Goal: Information Seeking & Learning: Learn about a topic

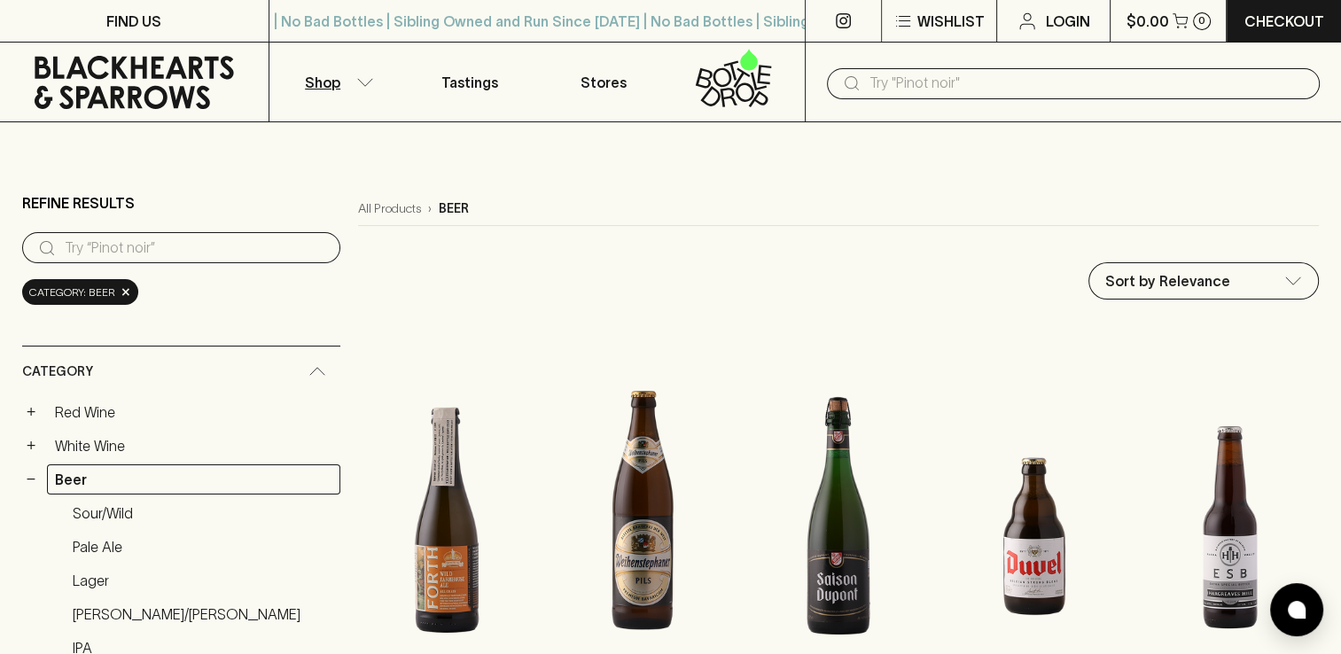
click at [1029, 76] on input "text" at bounding box center [1088, 83] width 436 height 28
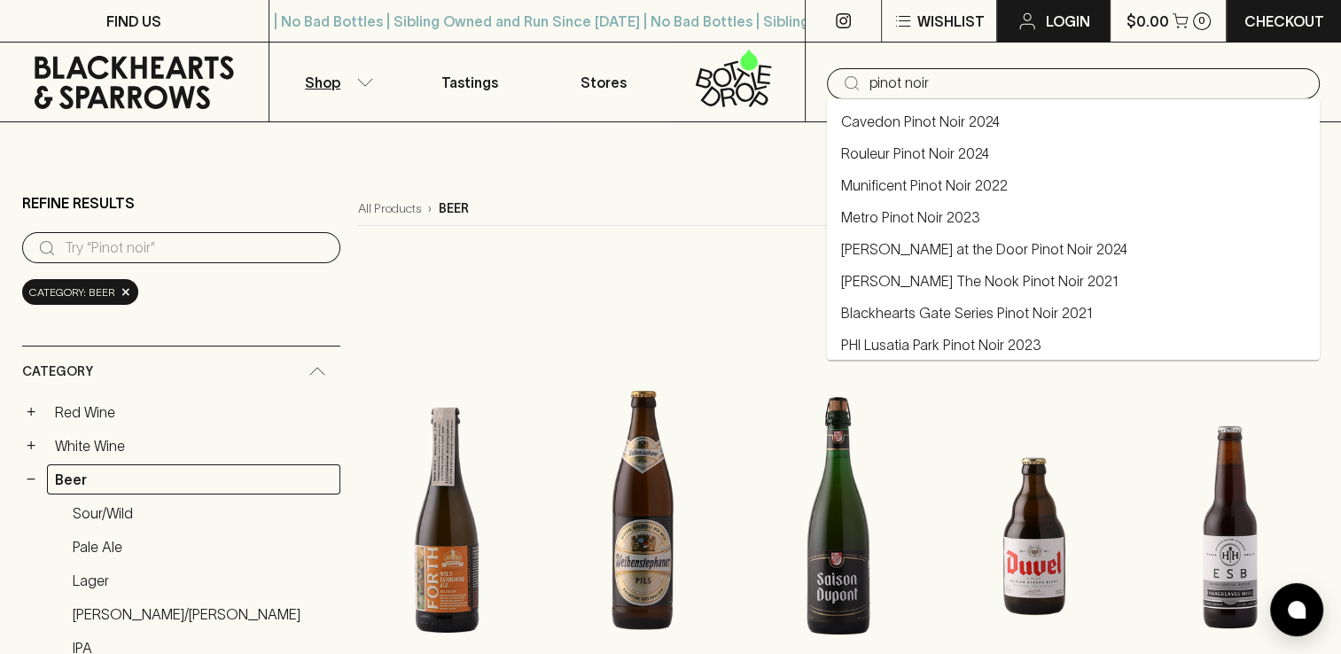
type input "pinot noir"
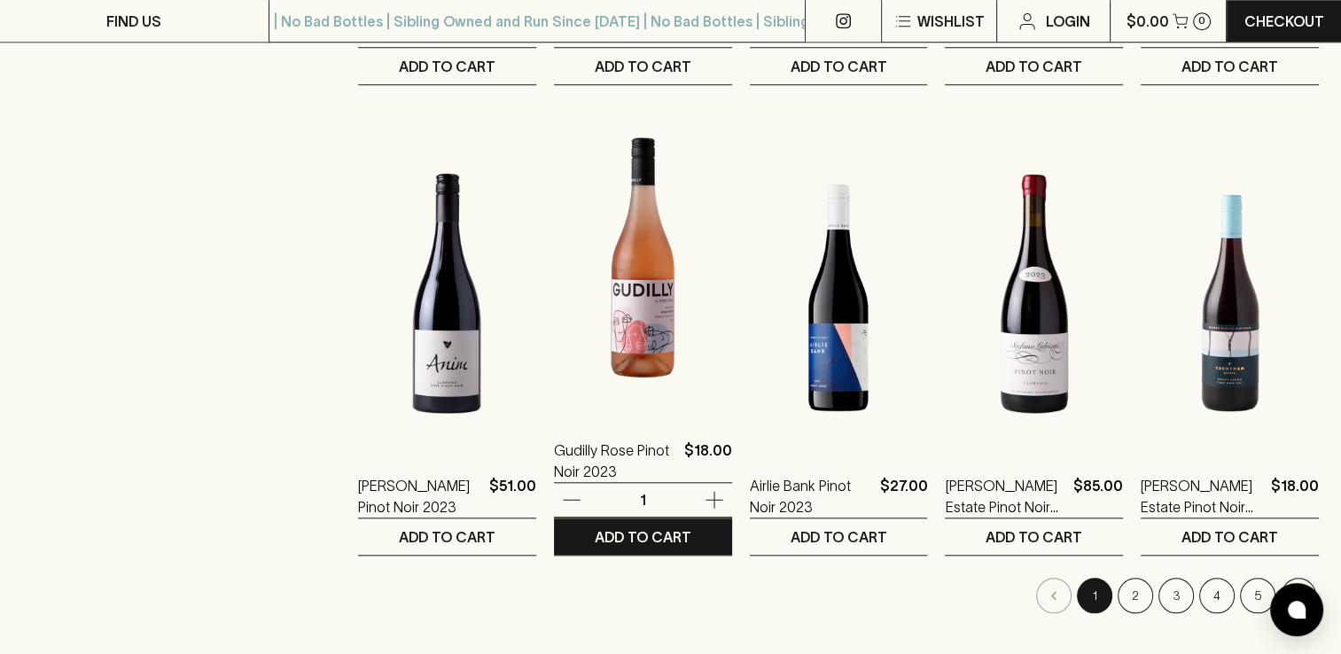
scroll to position [1666, 0]
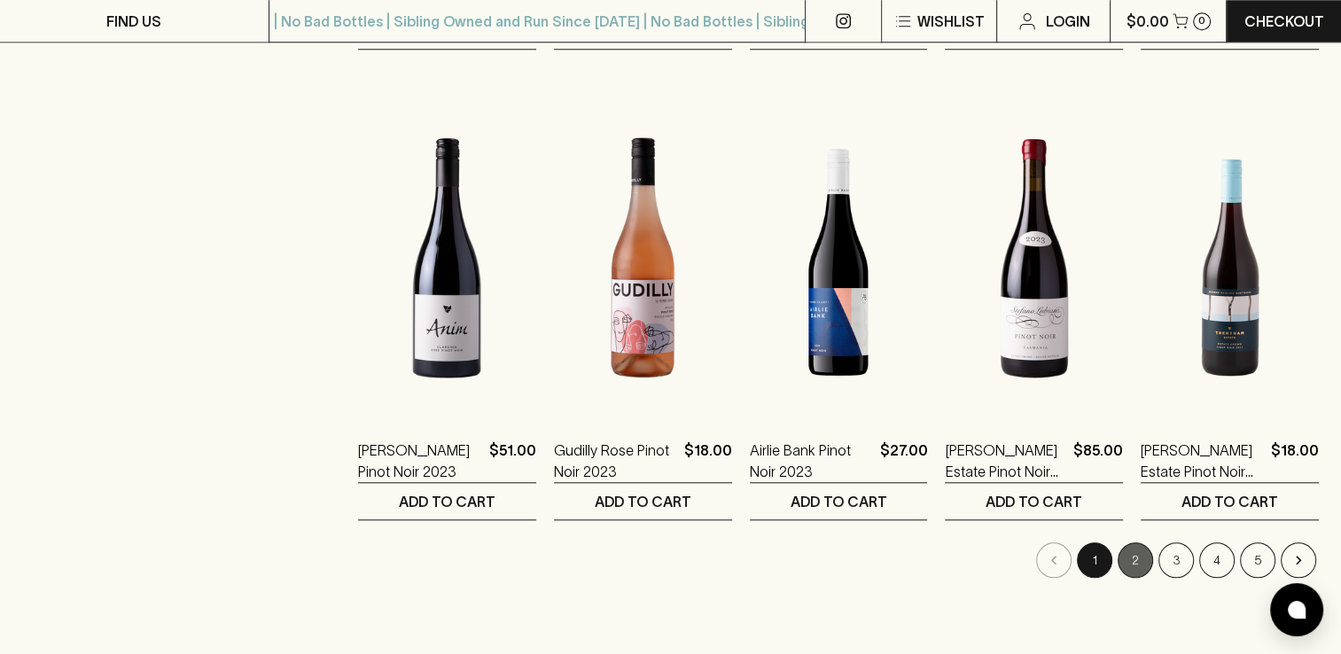
click at [1136, 552] on button "2" at bounding box center [1135, 559] width 35 height 35
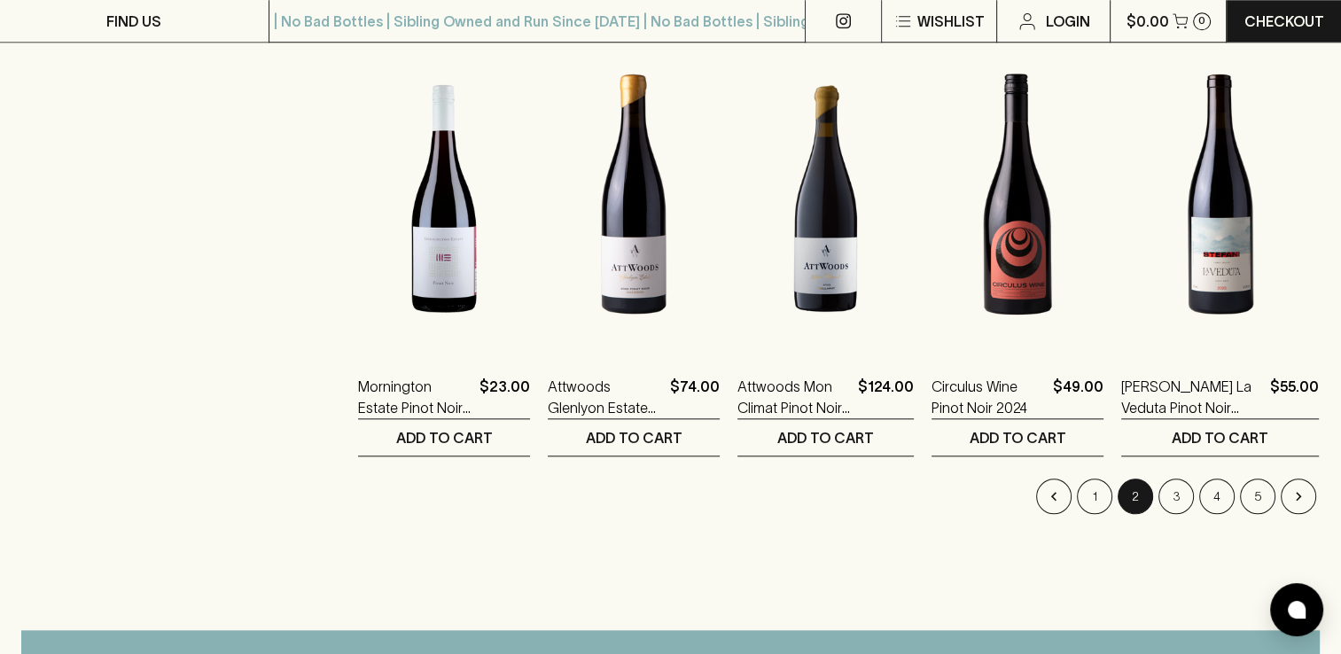
scroll to position [1737, 0]
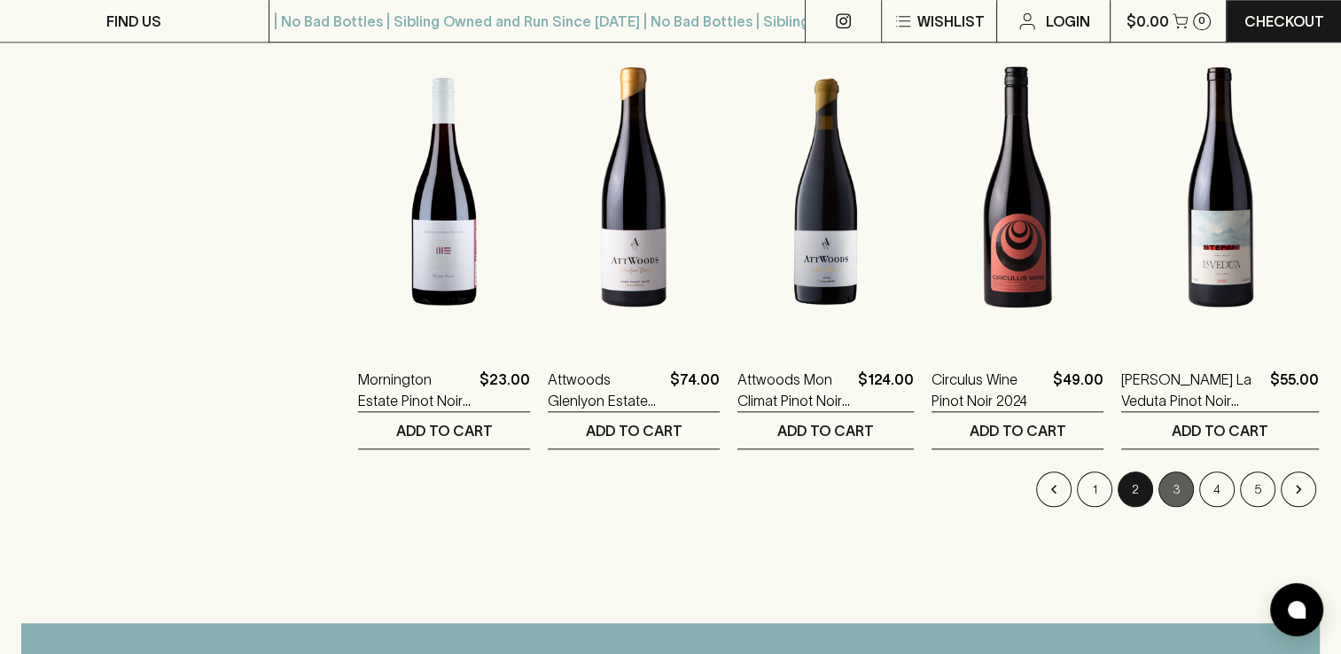
click at [1179, 492] on button "3" at bounding box center [1175, 489] width 35 height 35
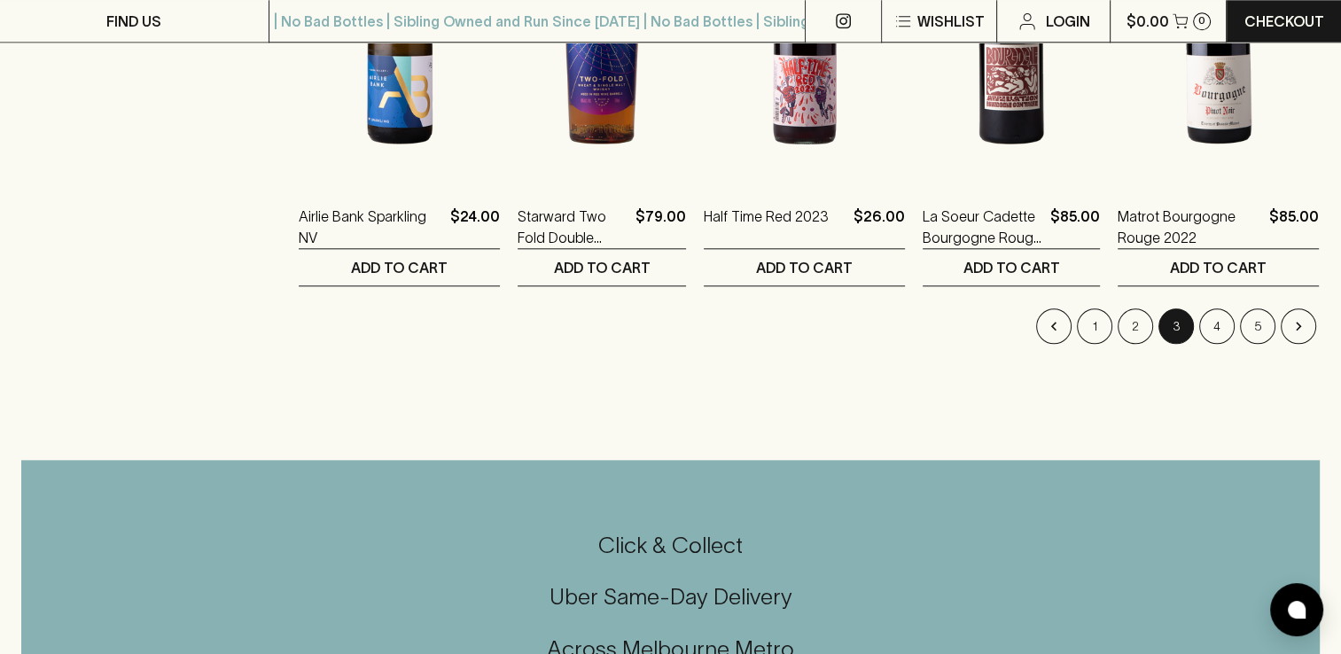
scroll to position [1915, 0]
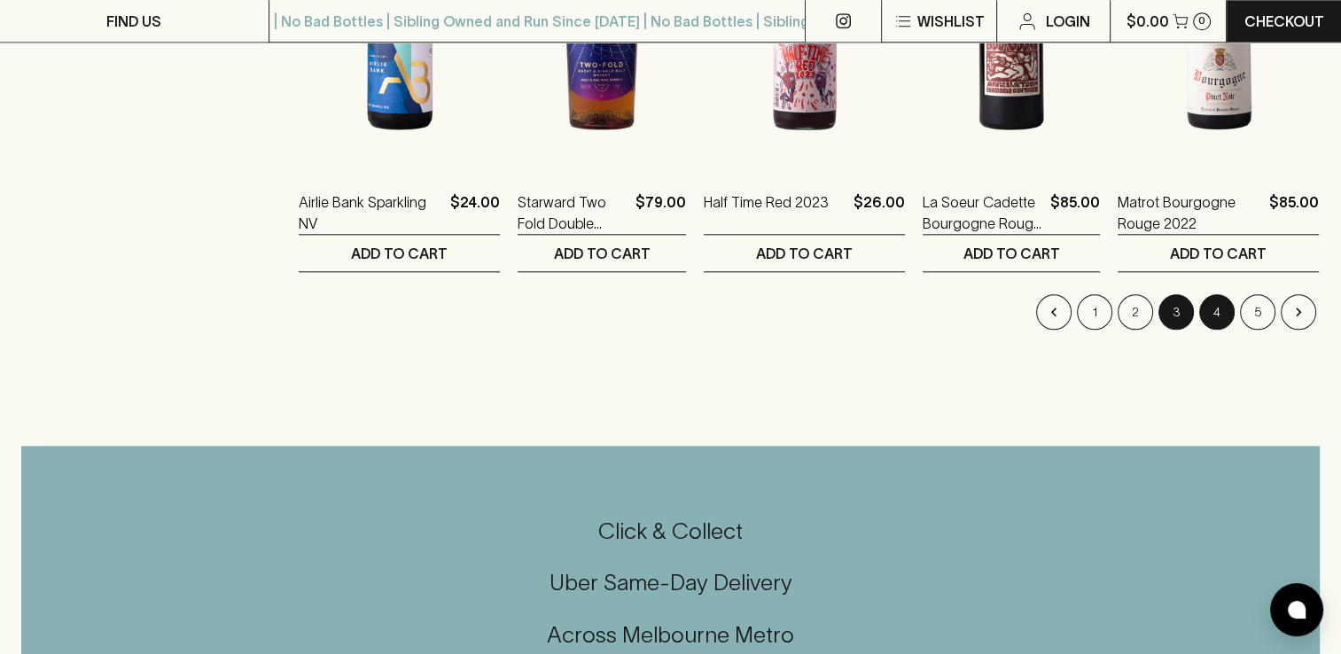
click at [1217, 315] on button "4" at bounding box center [1216, 311] width 35 height 35
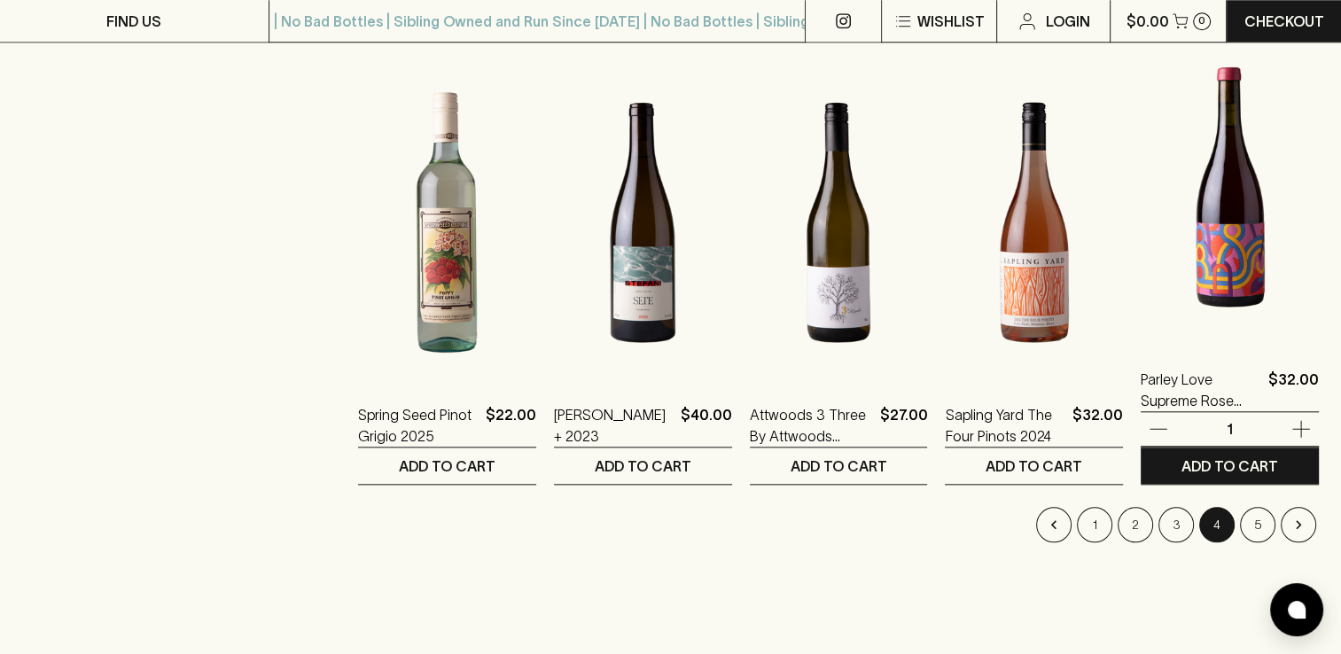
scroll to position [1737, 0]
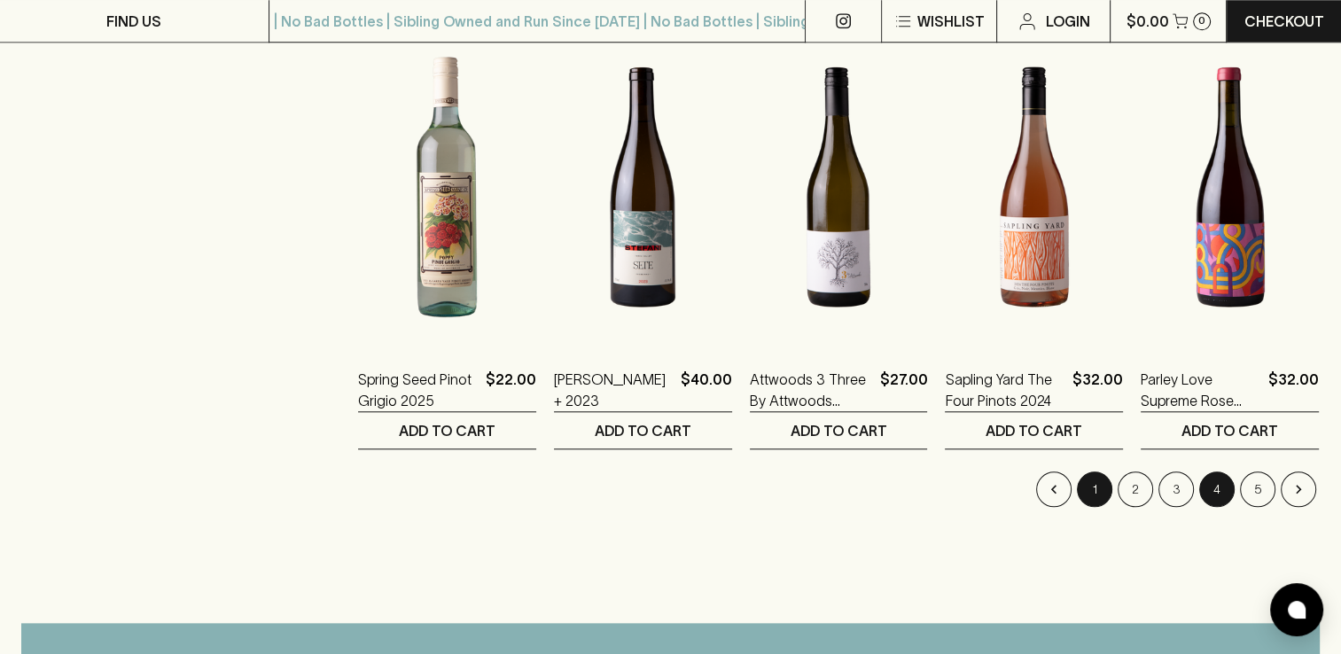
click at [1092, 485] on button "1" at bounding box center [1094, 489] width 35 height 35
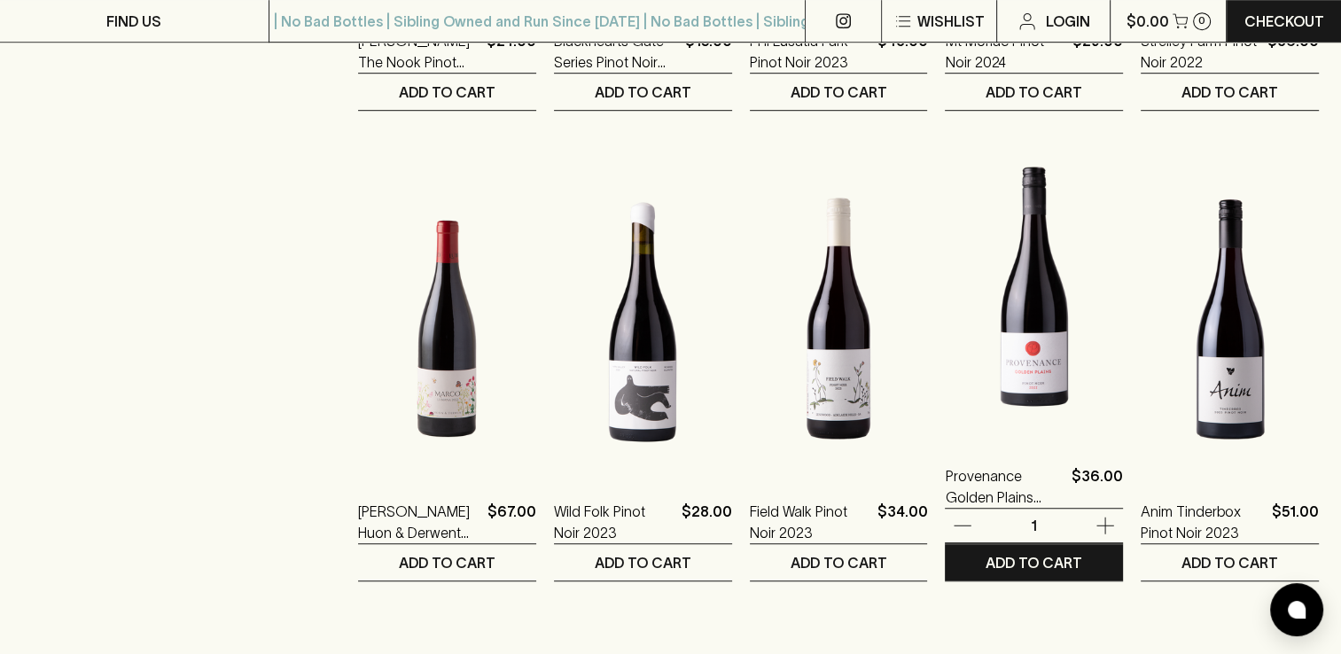
scroll to position [1170, 0]
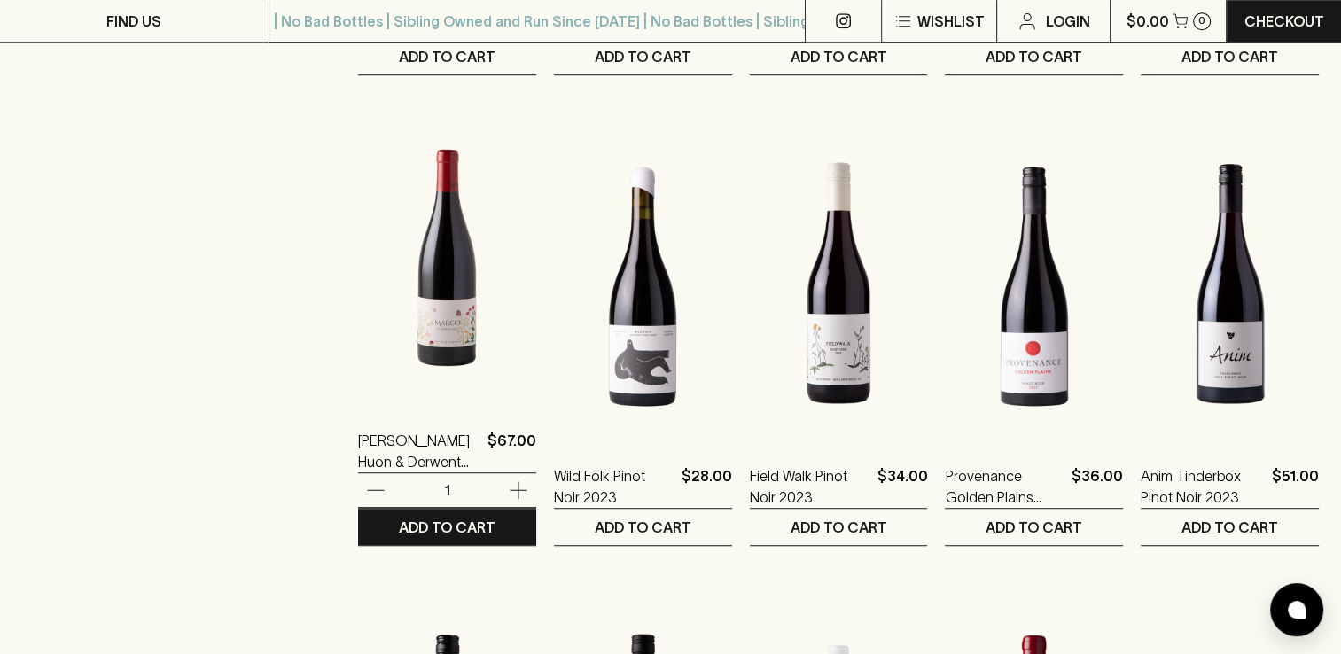
click at [373, 346] on img at bounding box center [447, 248] width 178 height 310
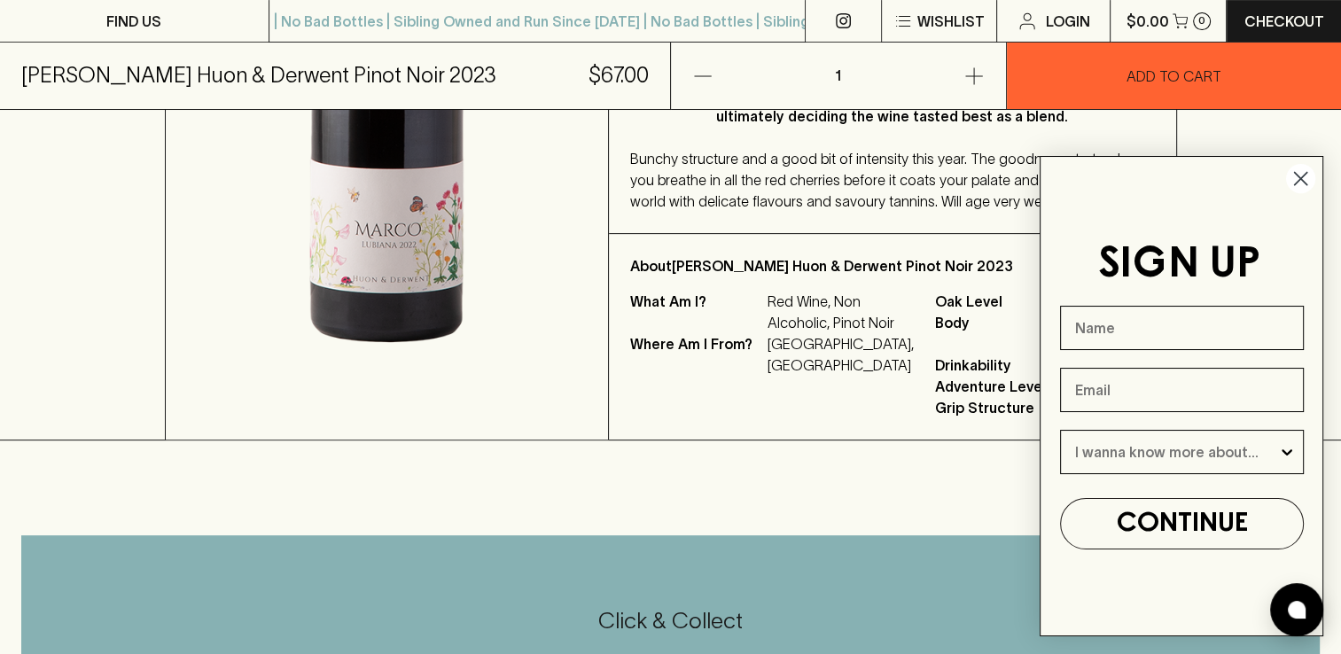
scroll to position [567, 0]
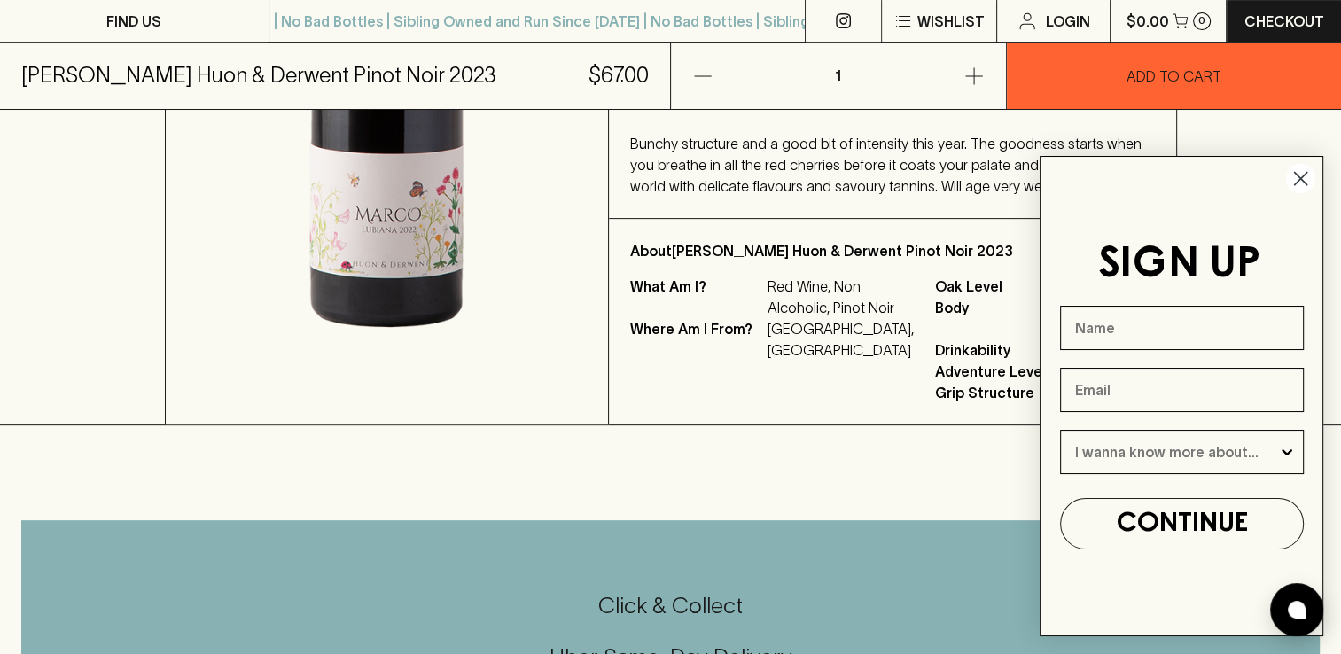
click at [1295, 174] on icon "Close dialog" at bounding box center [1301, 179] width 12 height 12
